Goal: Information Seeking & Learning: Check status

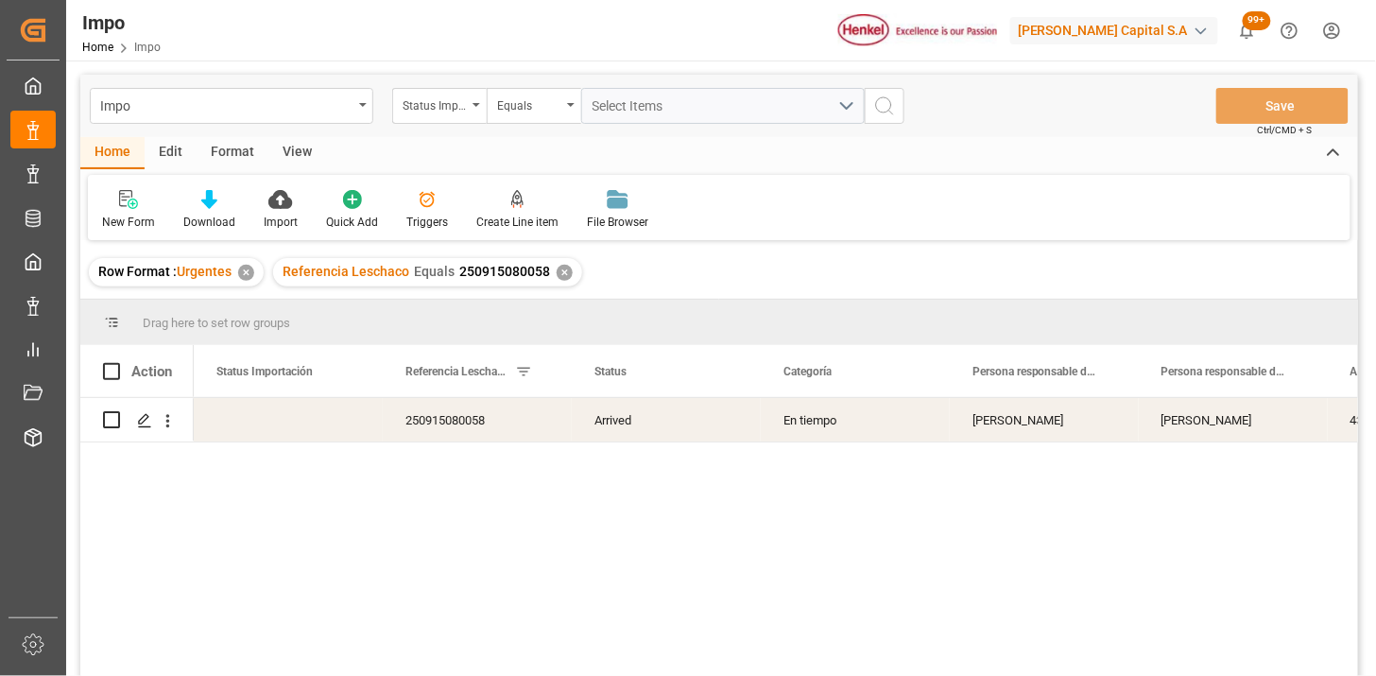
click at [565, 272] on div "✕" at bounding box center [565, 273] width 16 height 16
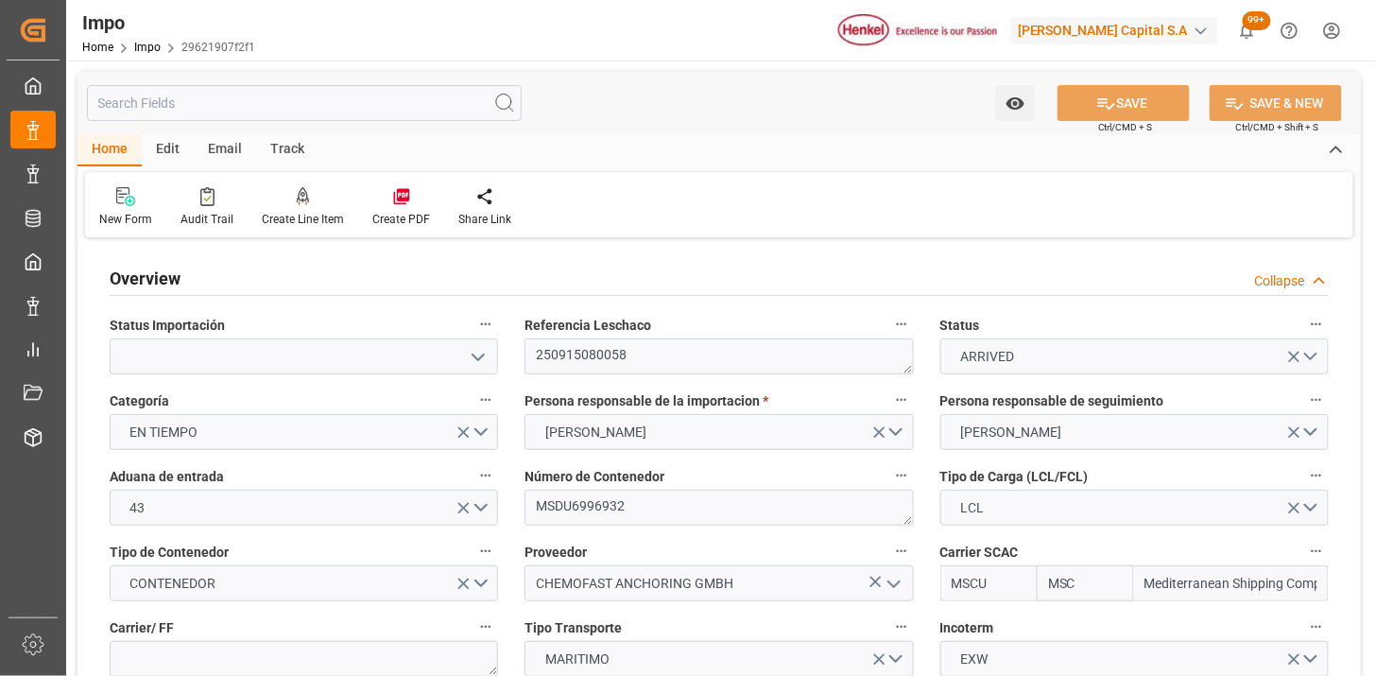
type input "MSC"
type input "Mediterranean Shipping Company"
type input "1"
type input "1.44"
type input "1"
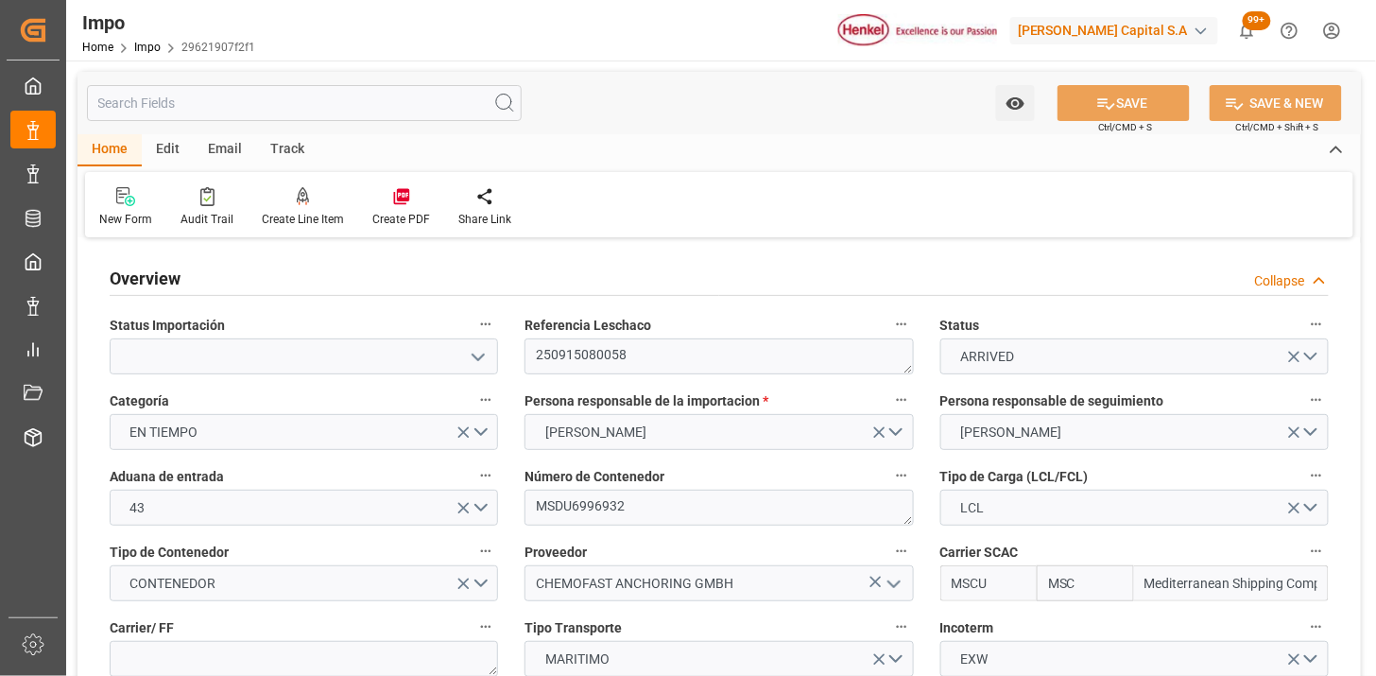
type input "[DATE]"
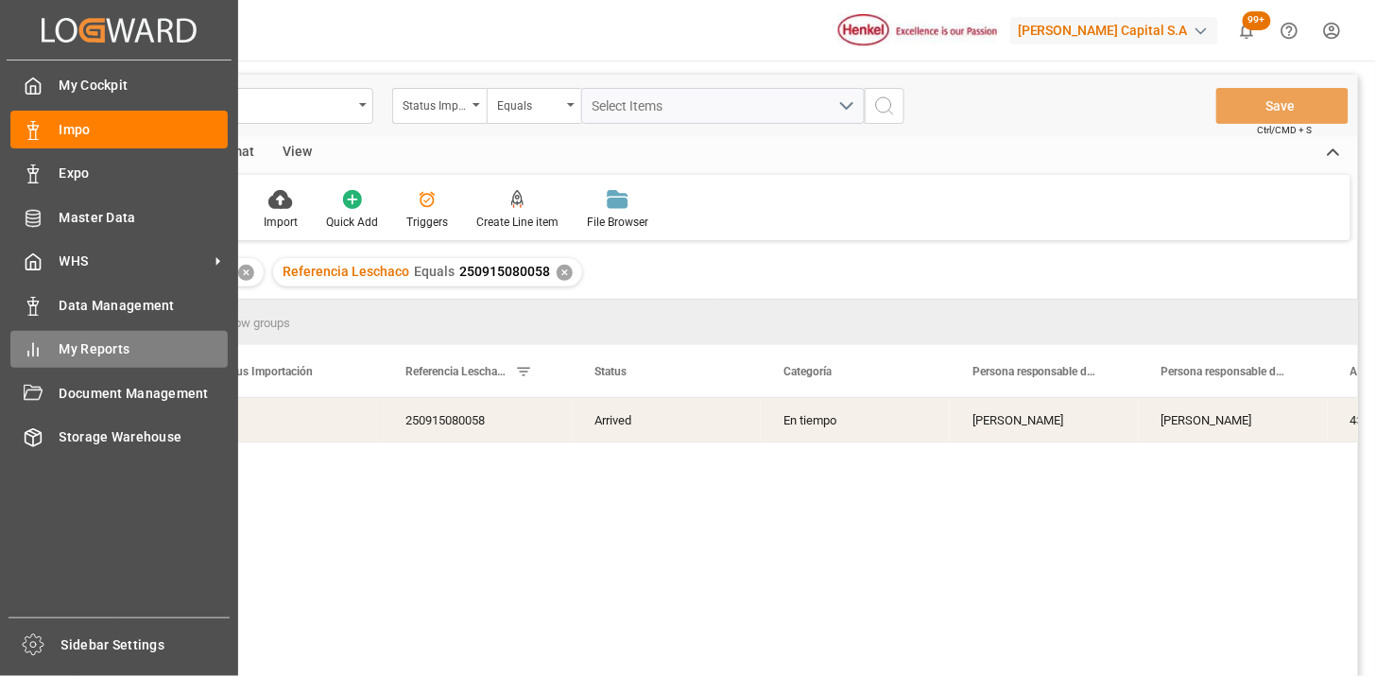
click at [100, 351] on span "My Reports" at bounding box center [144, 349] width 169 height 20
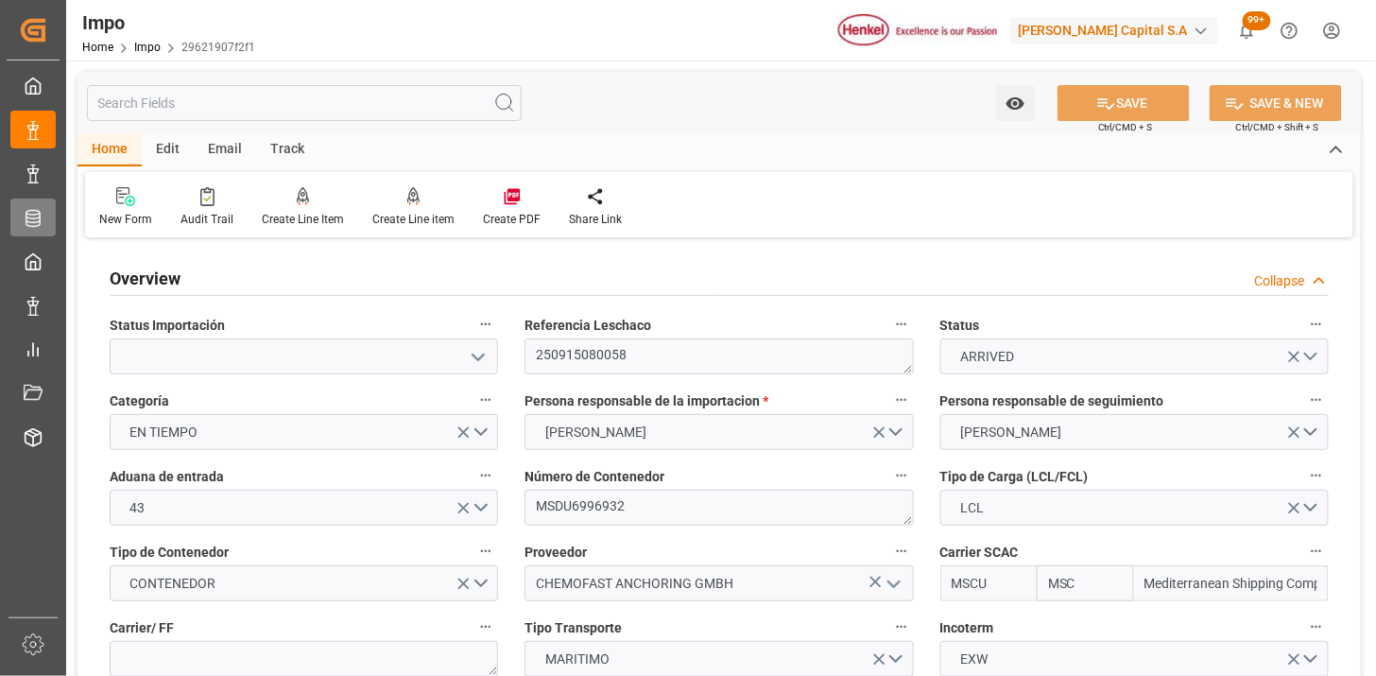
type input "[DATE]"
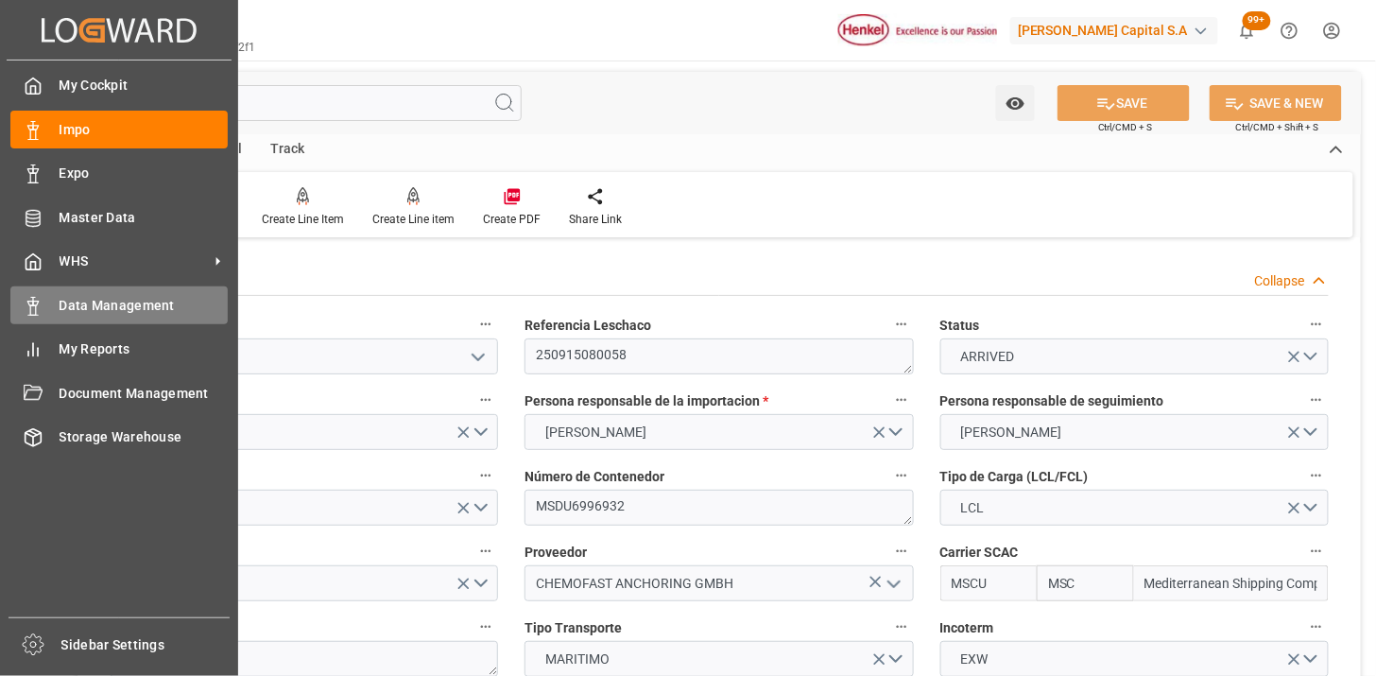
click at [98, 304] on span "Data Management" at bounding box center [144, 306] width 169 height 20
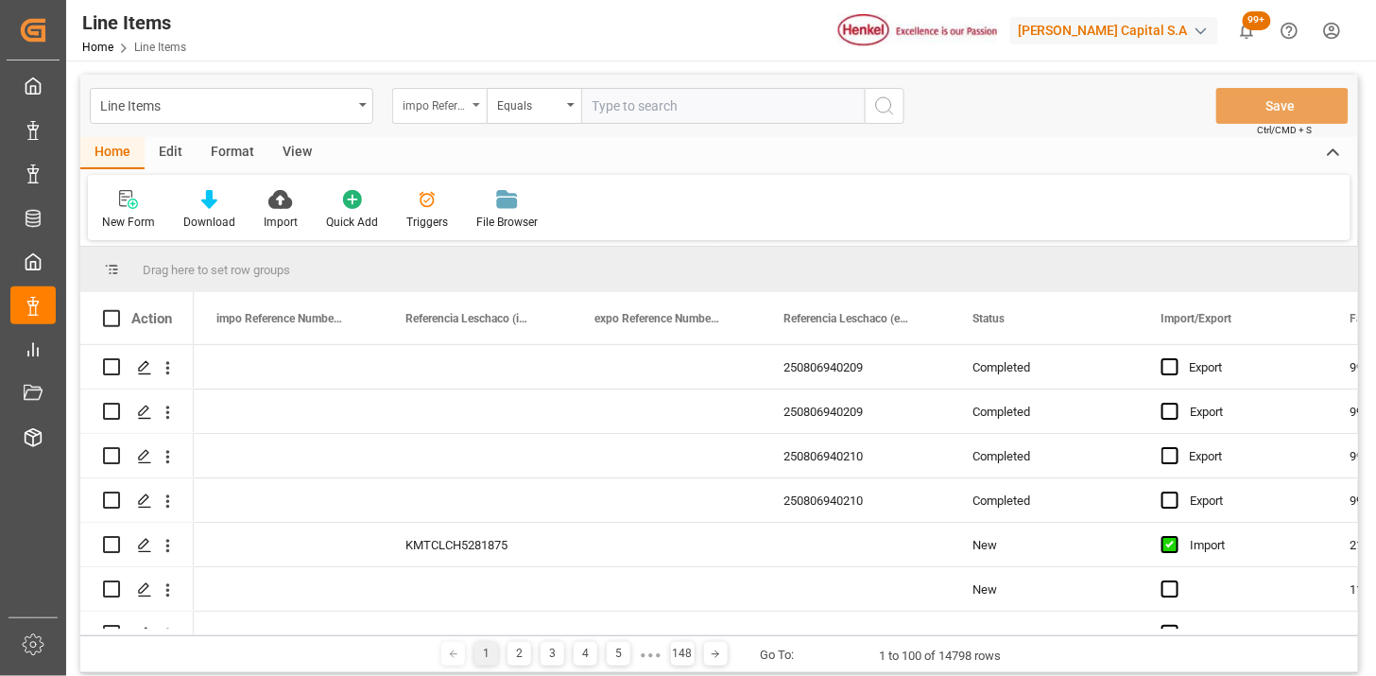
click at [449, 100] on div "impo Reference Number WF" at bounding box center [435, 104] width 64 height 22
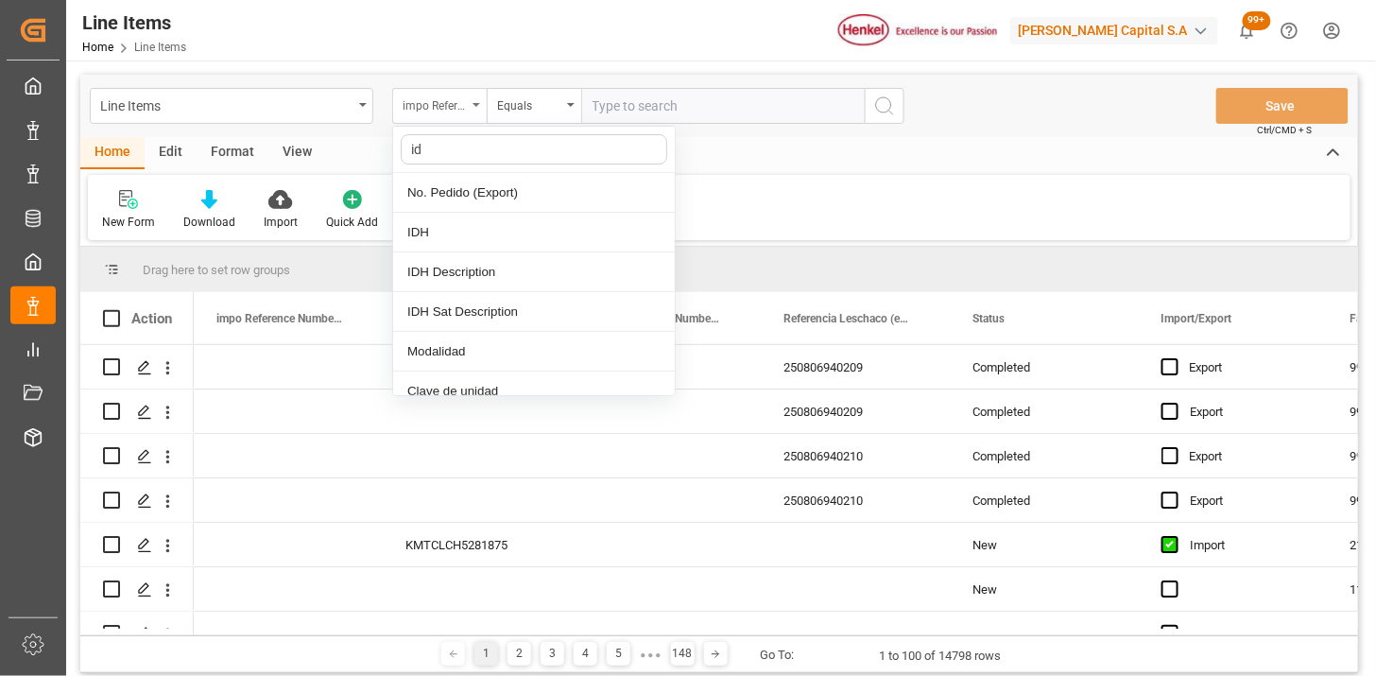
type input "idh"
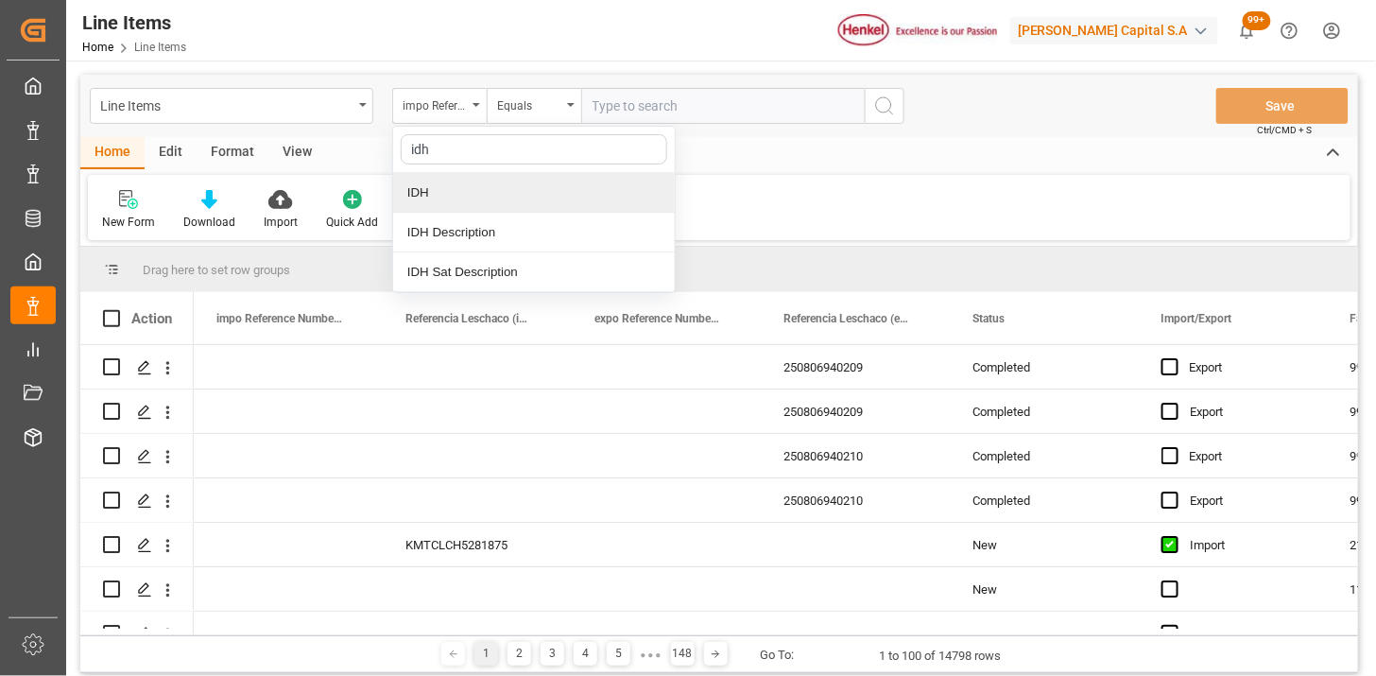
drag, startPoint x: 433, startPoint y: 186, endPoint x: 692, endPoint y: 81, distance: 279.4
click at [433, 187] on div "IDH" at bounding box center [534, 193] width 282 height 40
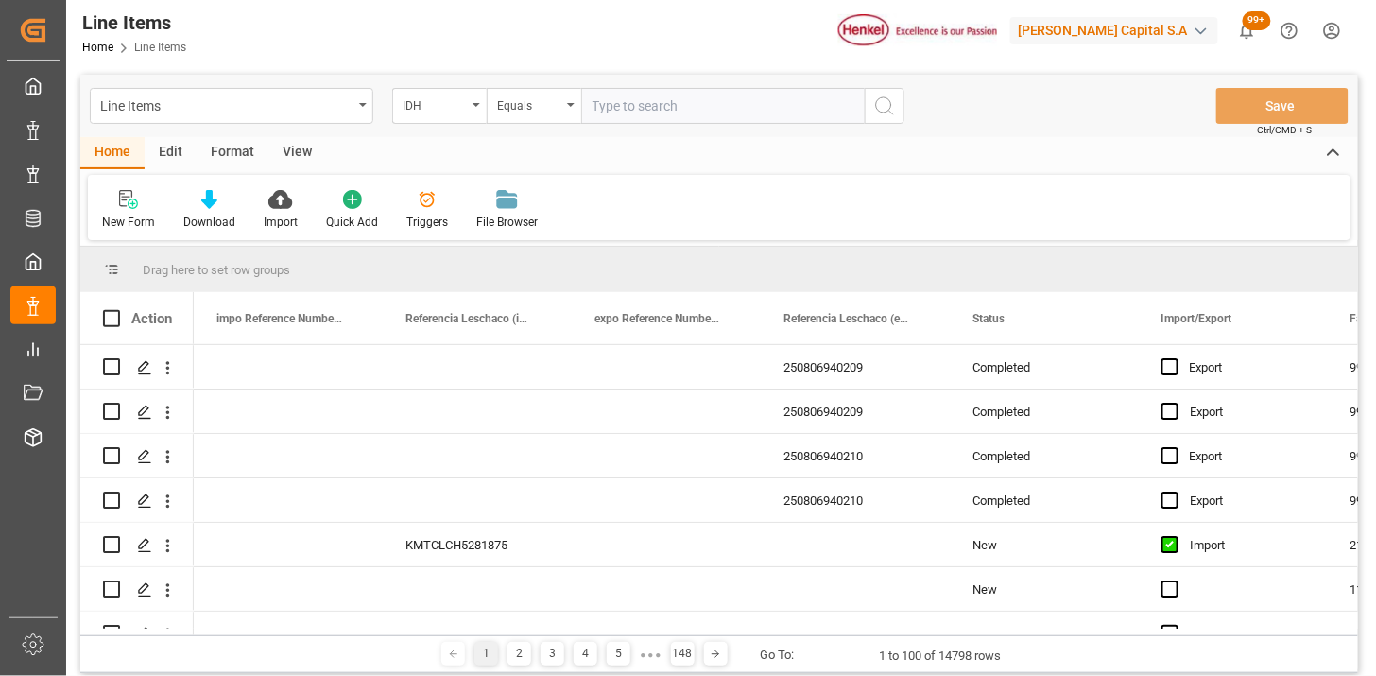
click at [700, 78] on div "Line Items IDH Equals Save Ctrl/CMD + S" at bounding box center [719, 106] width 1278 height 62
click at [706, 102] on input "text" at bounding box center [723, 106] width 284 height 36
paste input "88098"
type input "88098"
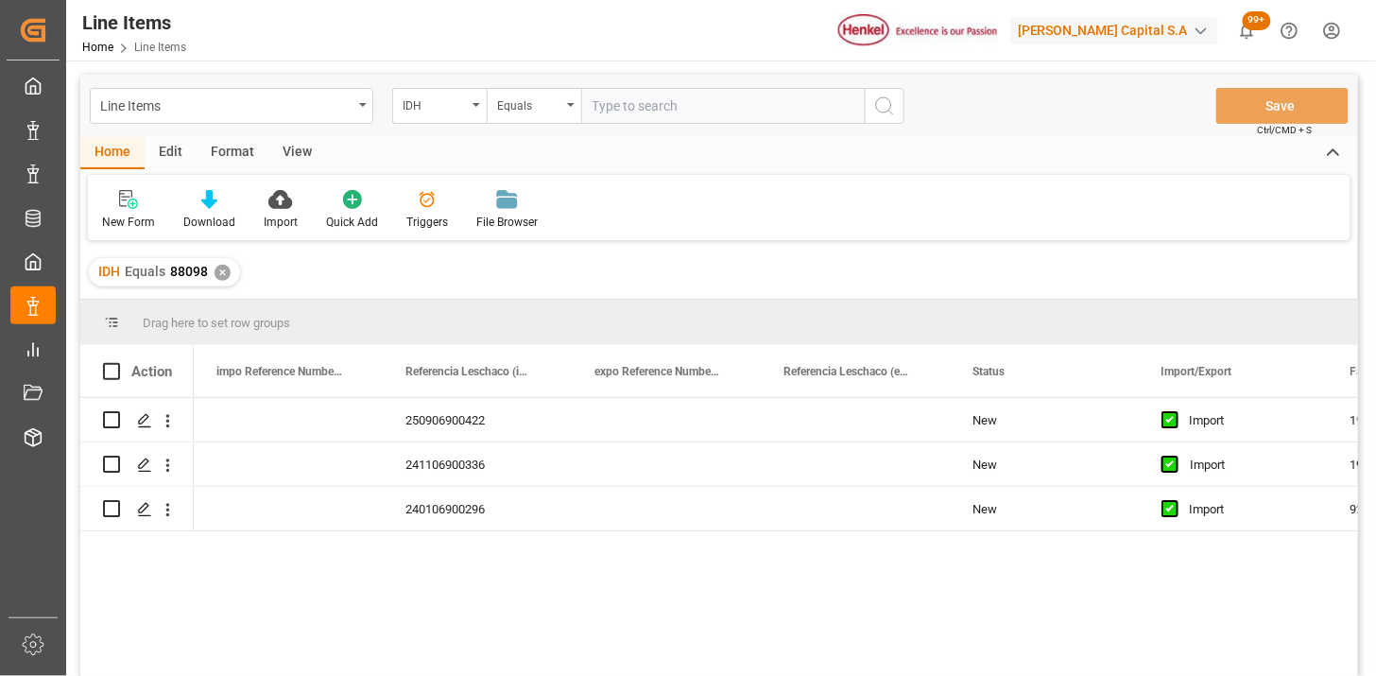
click at [291, 143] on div "View" at bounding box center [297, 153] width 58 height 32
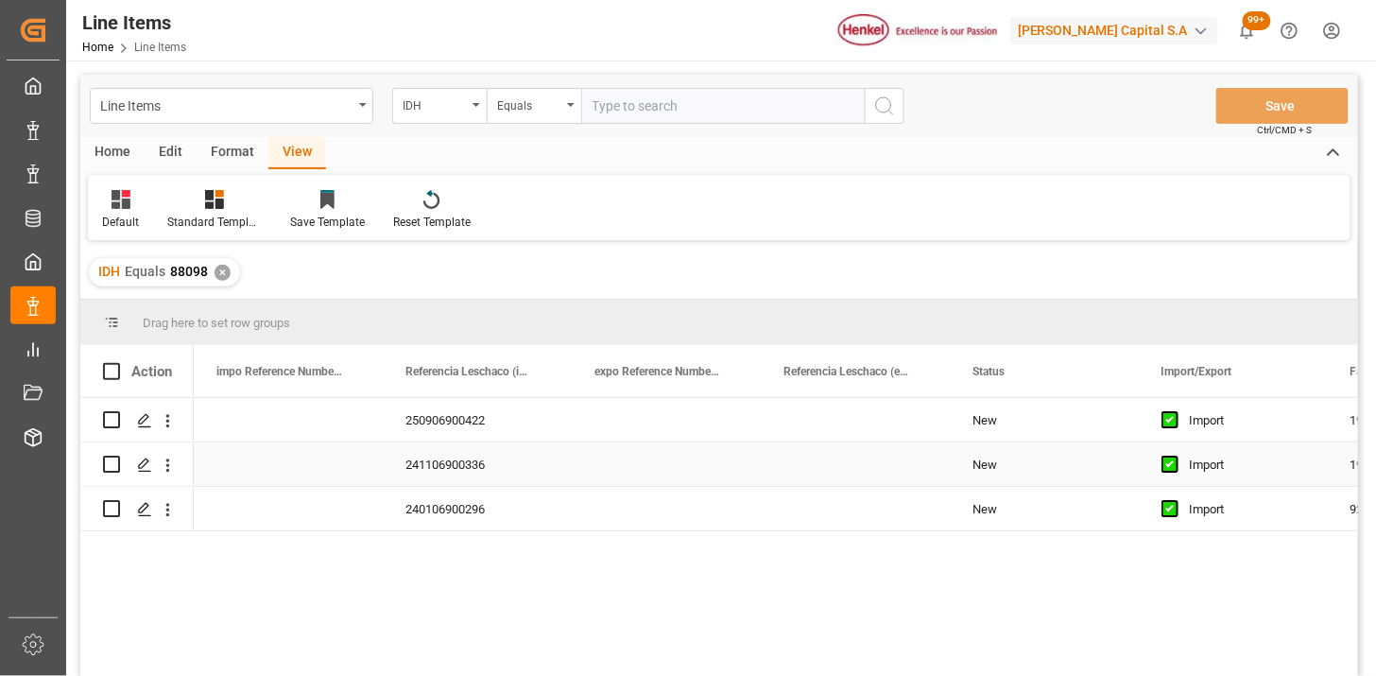
click at [469, 467] on div "241106900336" at bounding box center [477, 463] width 189 height 43
click at [492, 433] on div "250906900422" at bounding box center [477, 419] width 189 height 43
click at [124, 218] on div "Default" at bounding box center [120, 222] width 37 height 17
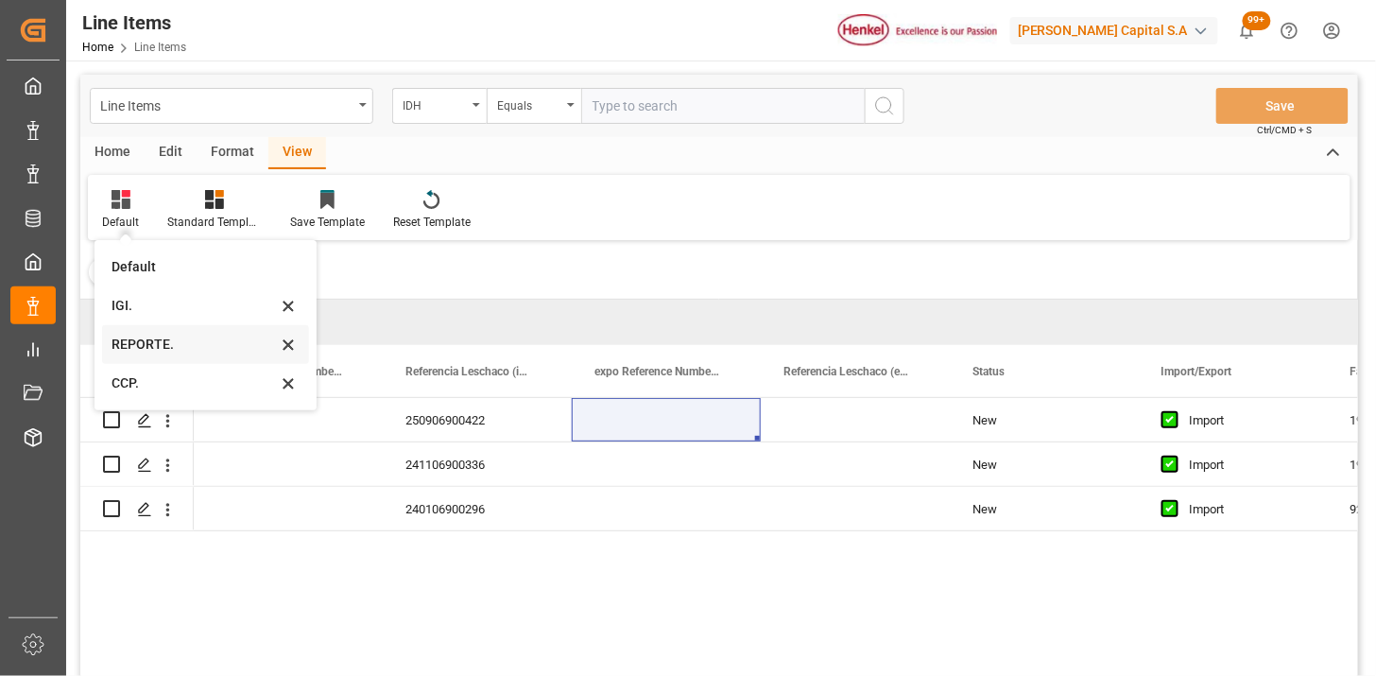
click at [164, 346] on div "REPORTE." at bounding box center [194, 345] width 165 height 20
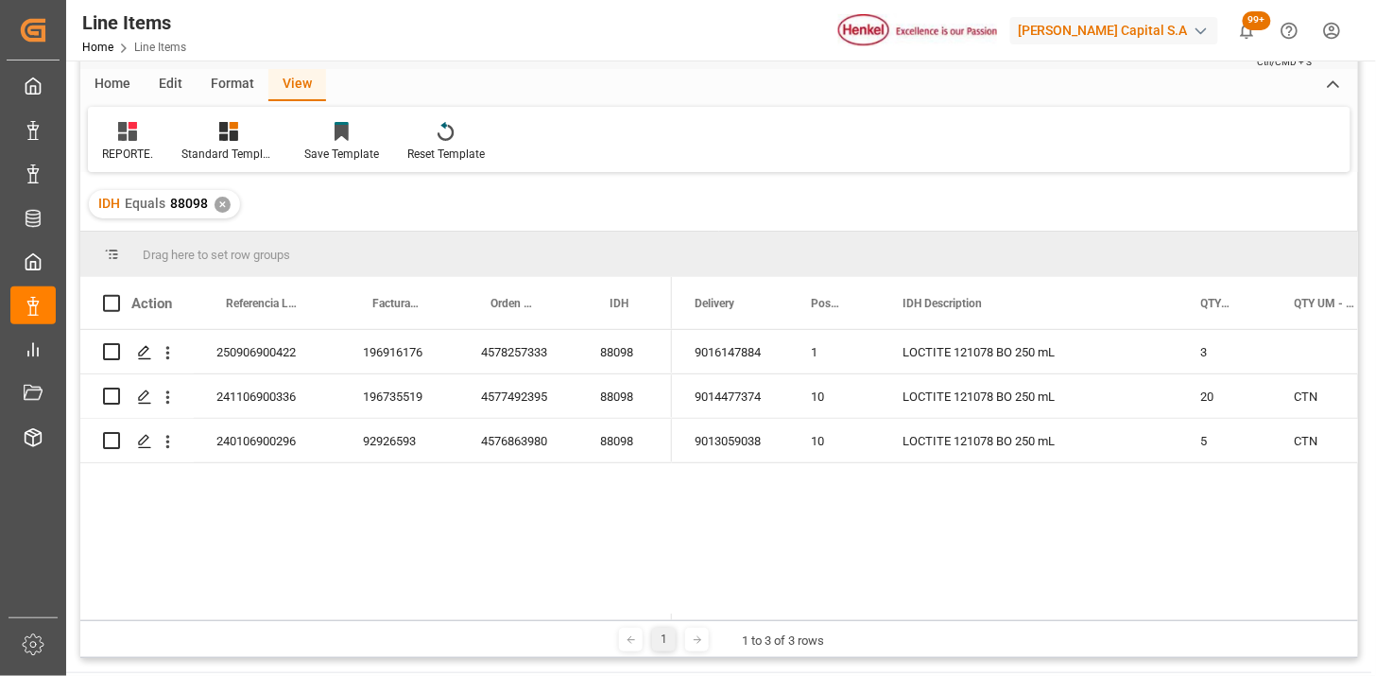
scroll to position [105, 0]
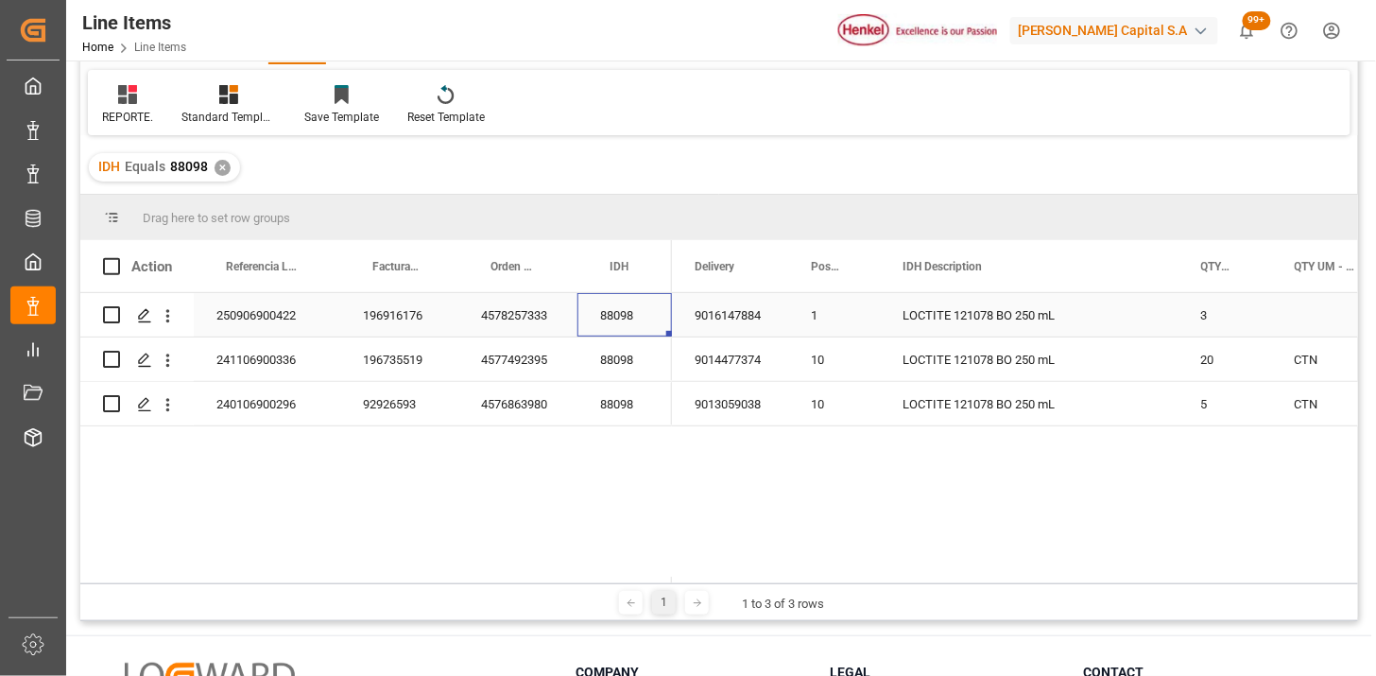
click at [621, 332] on div "88098" at bounding box center [625, 314] width 95 height 43
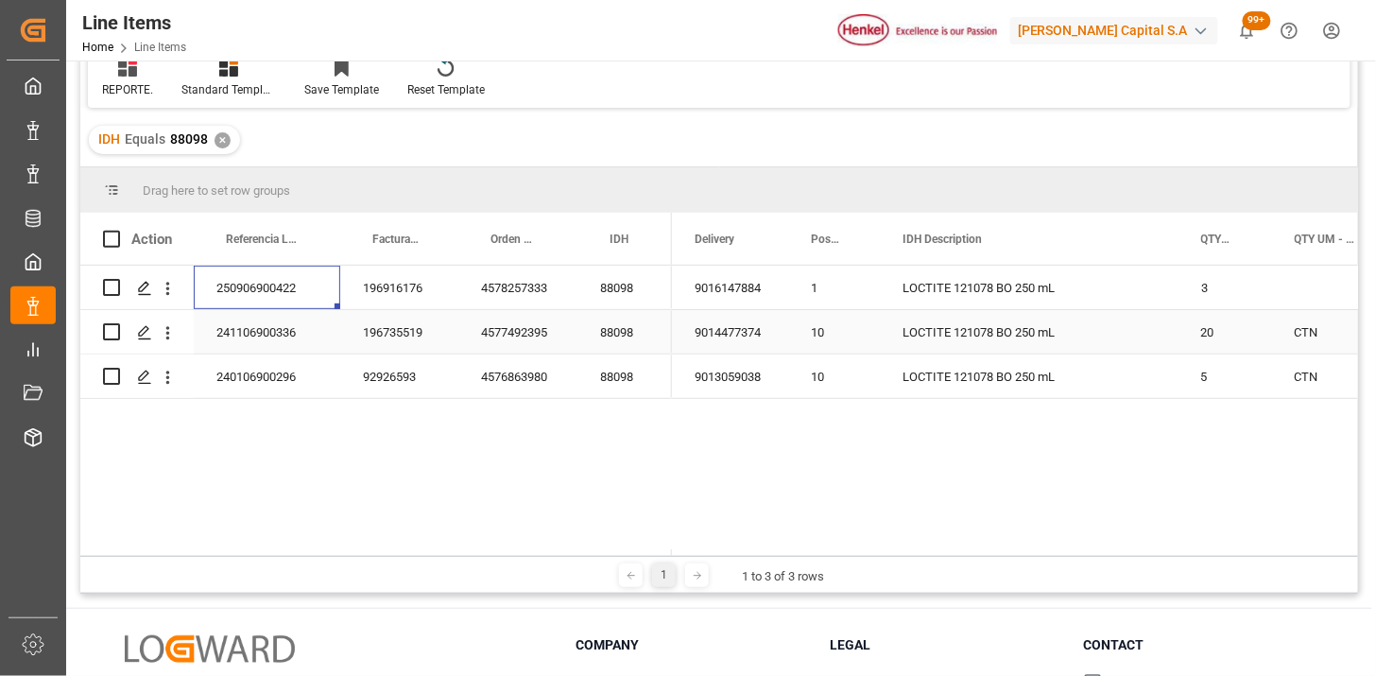
scroll to position [0, 0]
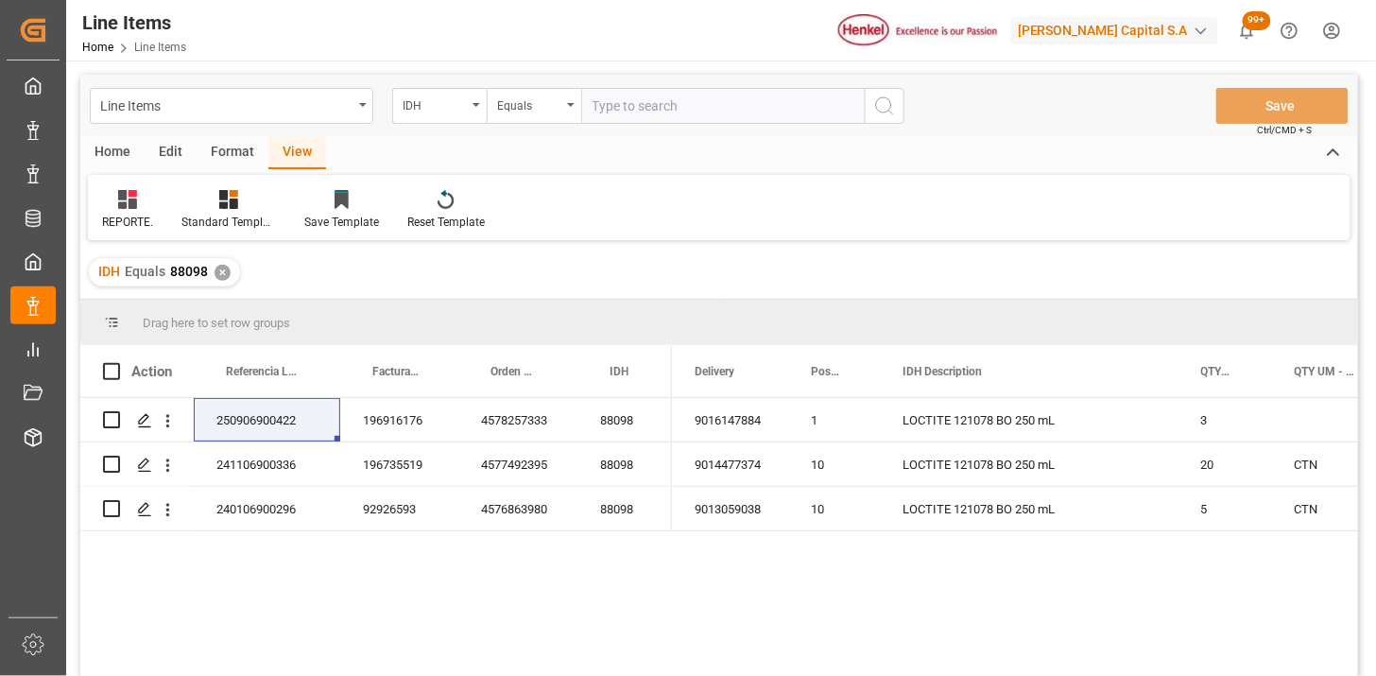
click at [647, 106] on input "text" at bounding box center [723, 106] width 284 height 36
paste input "2803386"
type input "2803386"
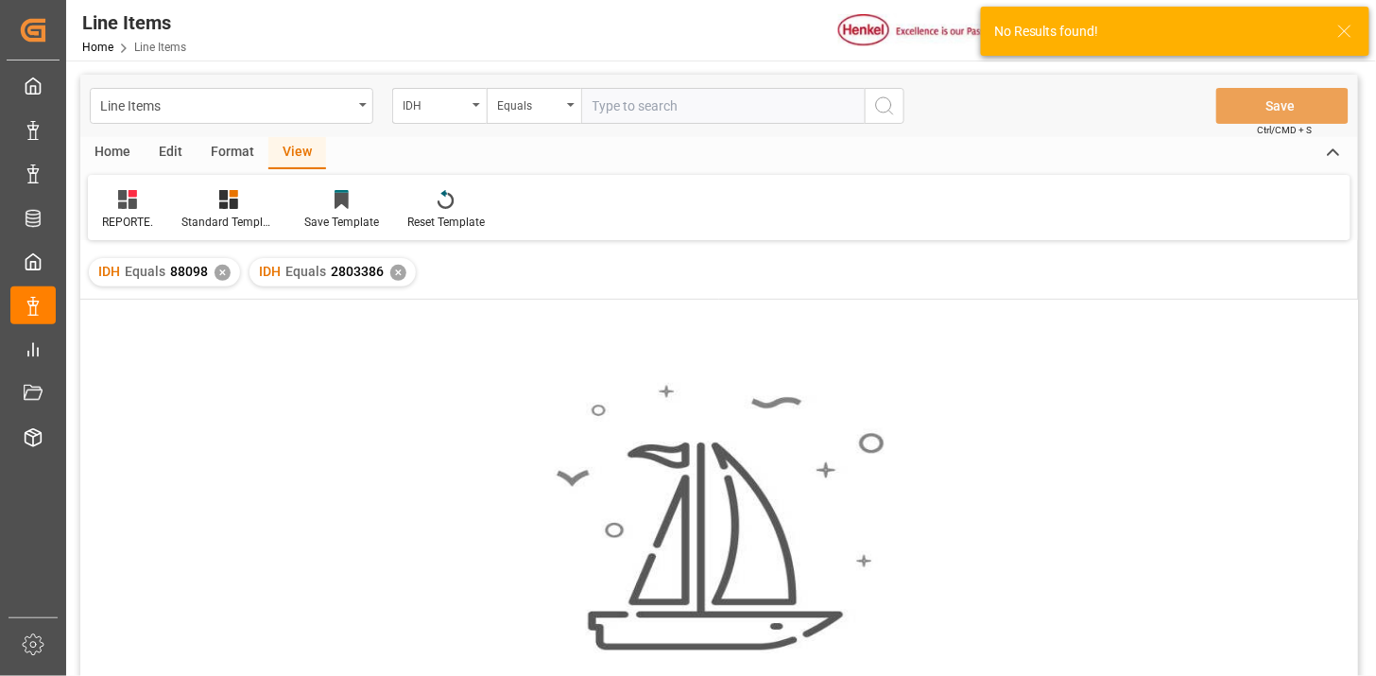
click at [219, 276] on div "✕" at bounding box center [223, 273] width 16 height 16
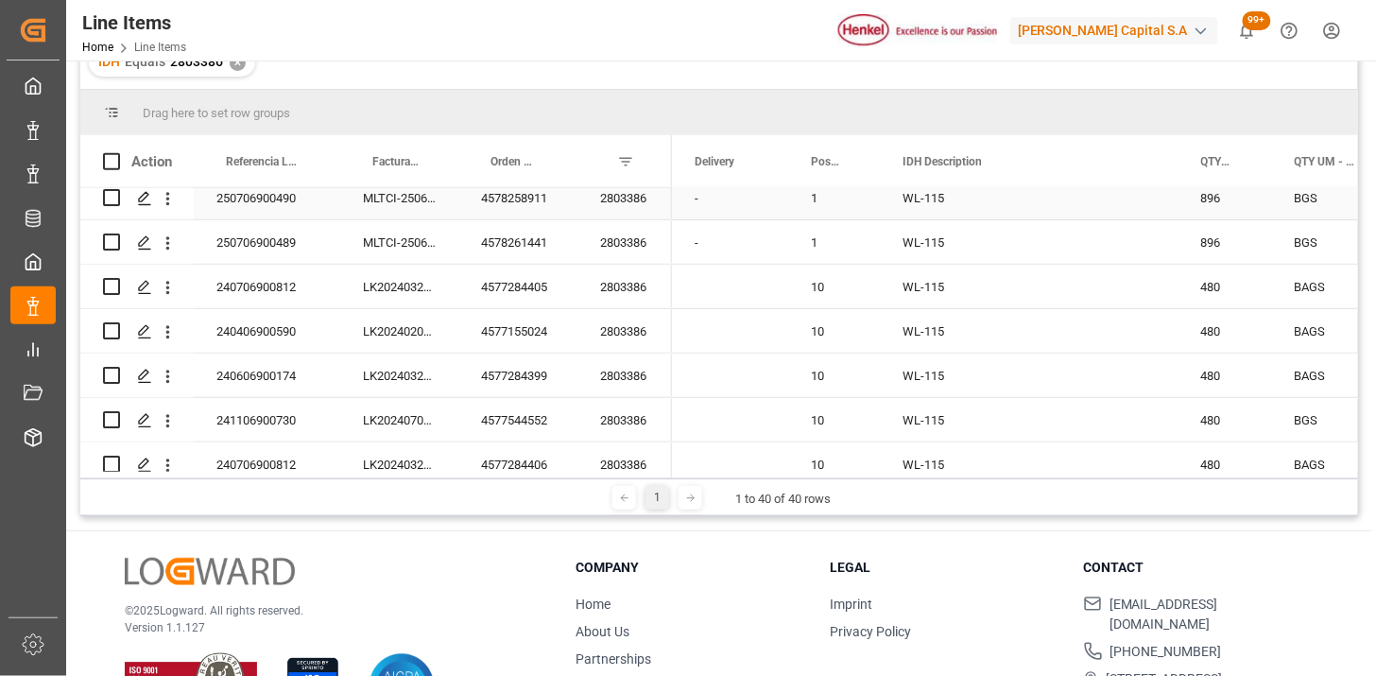
scroll to position [315, 0]
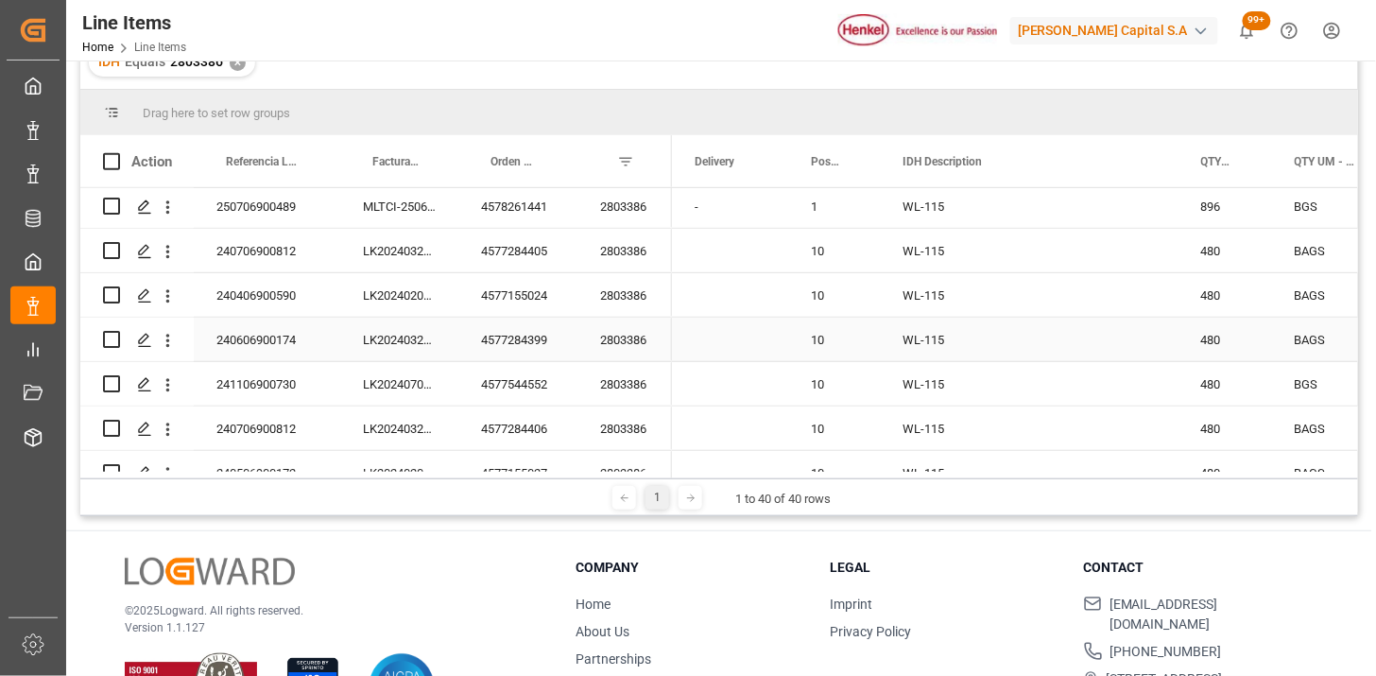
click at [282, 340] on div "240606900174" at bounding box center [267, 339] width 147 height 43
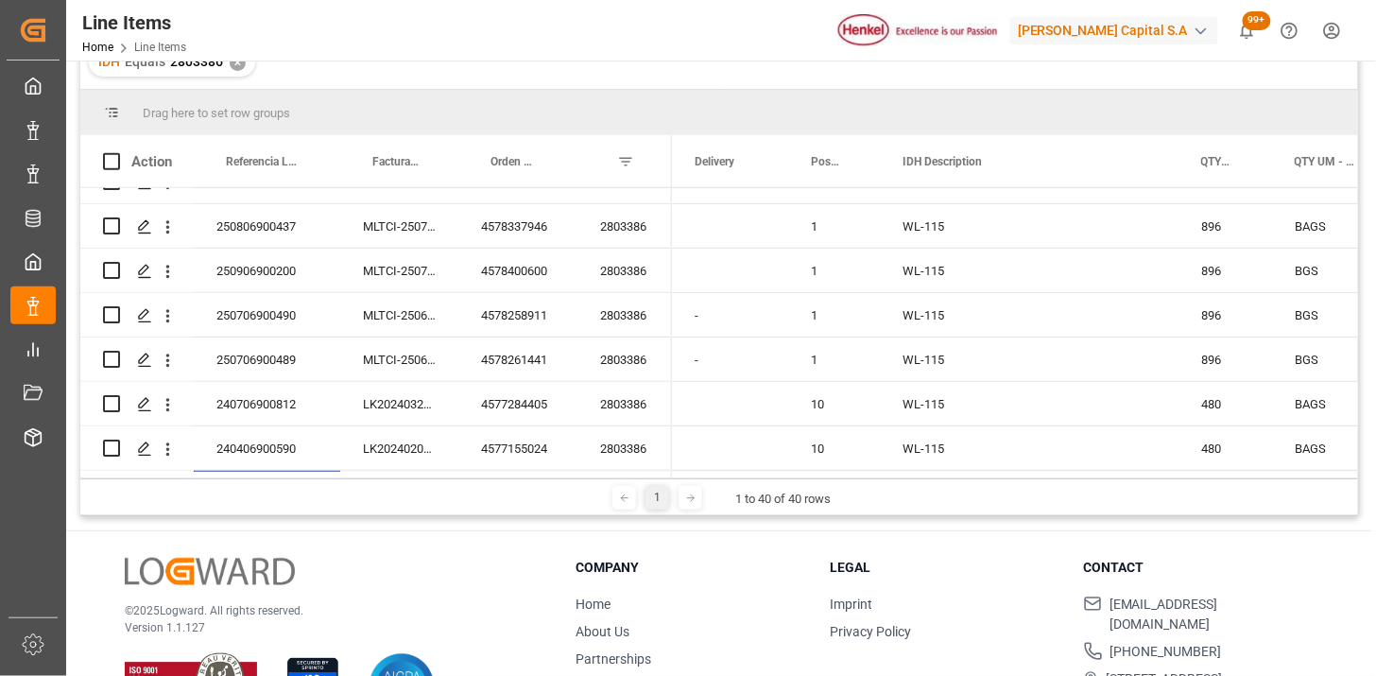
scroll to position [0, 0]
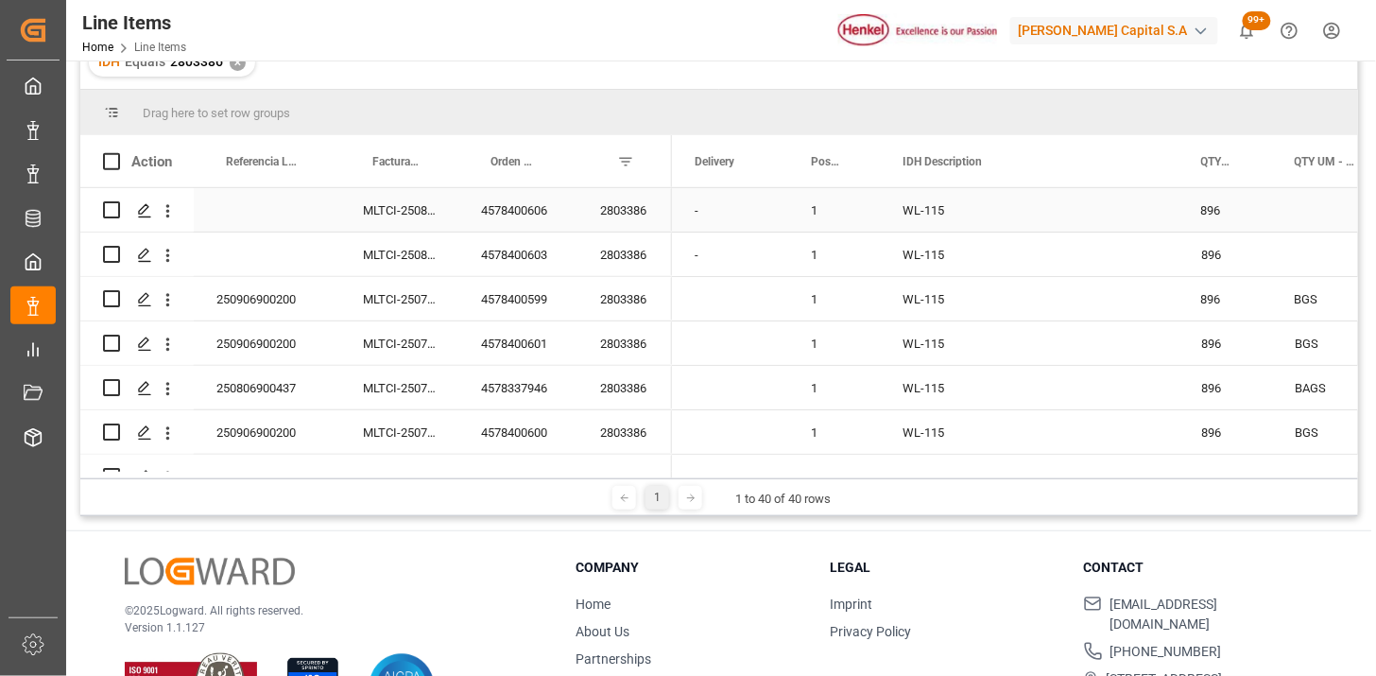
click at [253, 173] on div "Referencia Leschaco (impo)" at bounding box center [263, 161] width 75 height 52
